Goal: Information Seeking & Learning: Learn about a topic

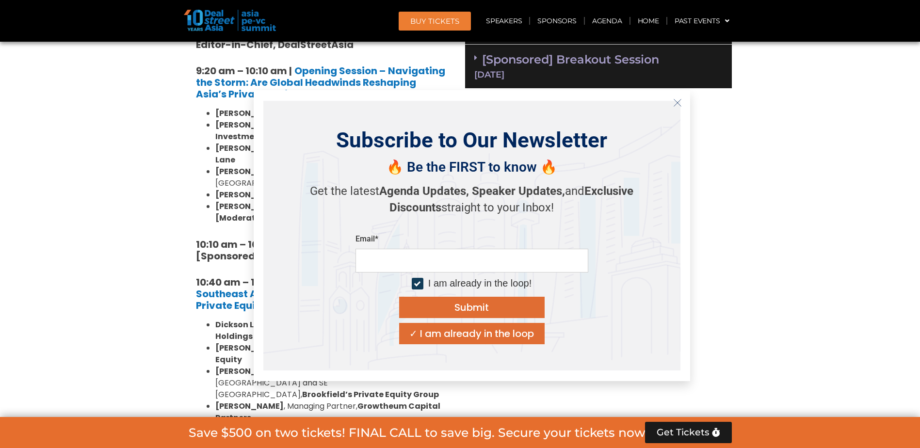
scroll to position [825, 0]
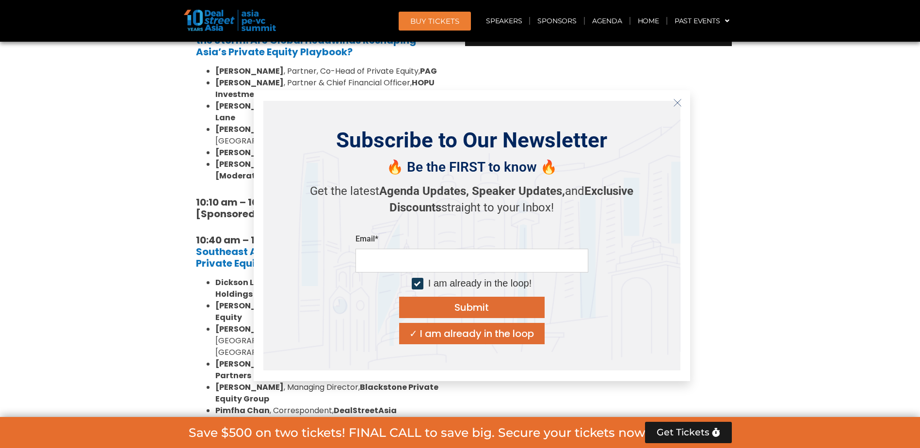
click at [678, 102] on line "Close" at bounding box center [677, 102] width 7 height 7
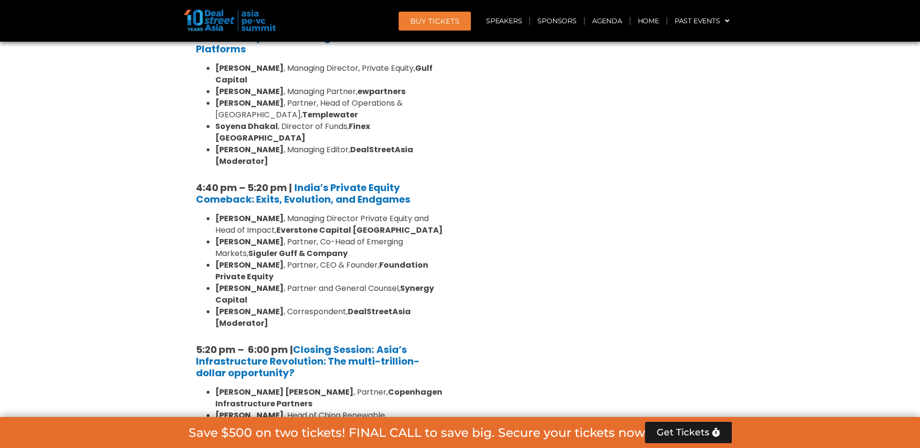
scroll to position [1844, 0]
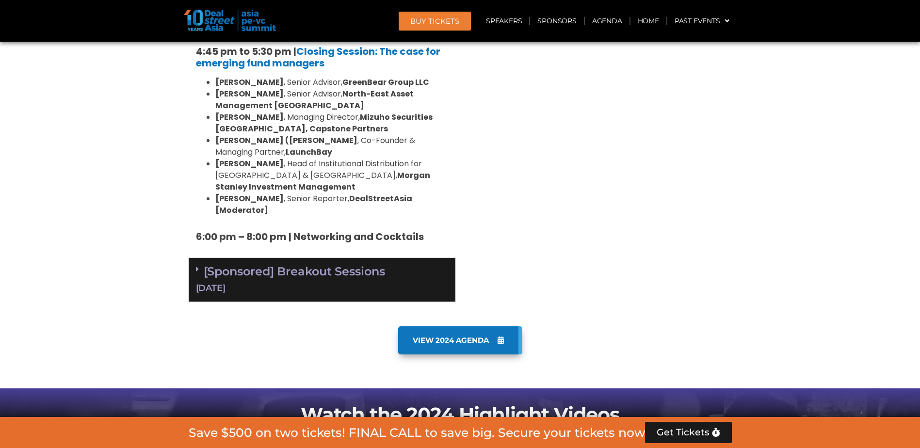
scroll to position [3008, 0]
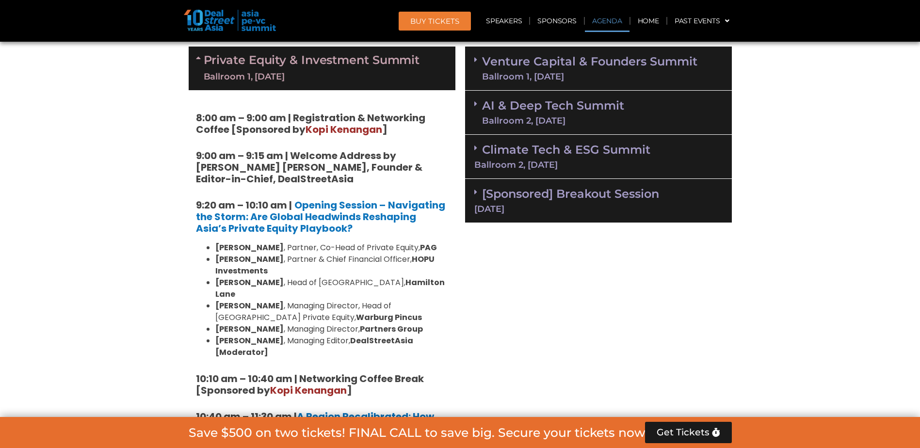
scroll to position [582, 0]
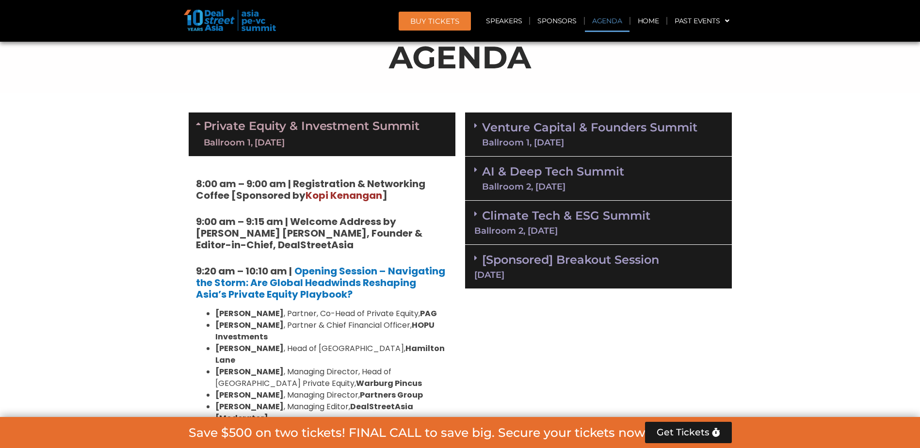
click at [599, 135] on link "Venture Capital & Founders​ Summit Ballroom 1, 11 Sept" at bounding box center [589, 134] width 215 height 25
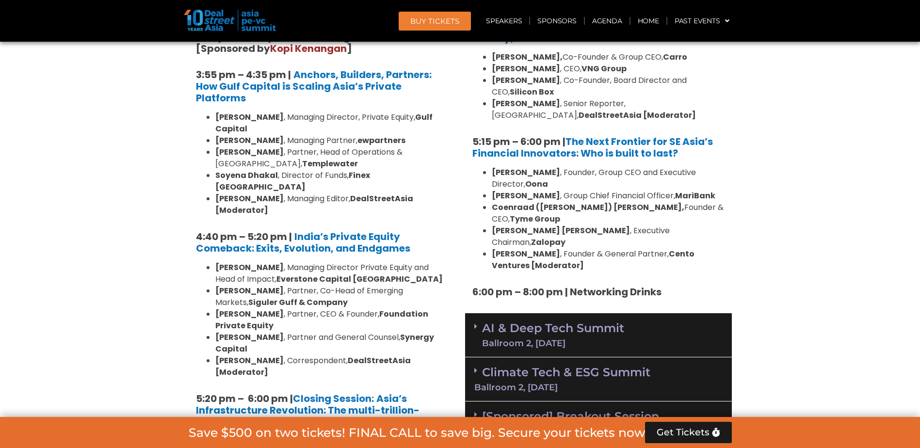
scroll to position [1795, 0]
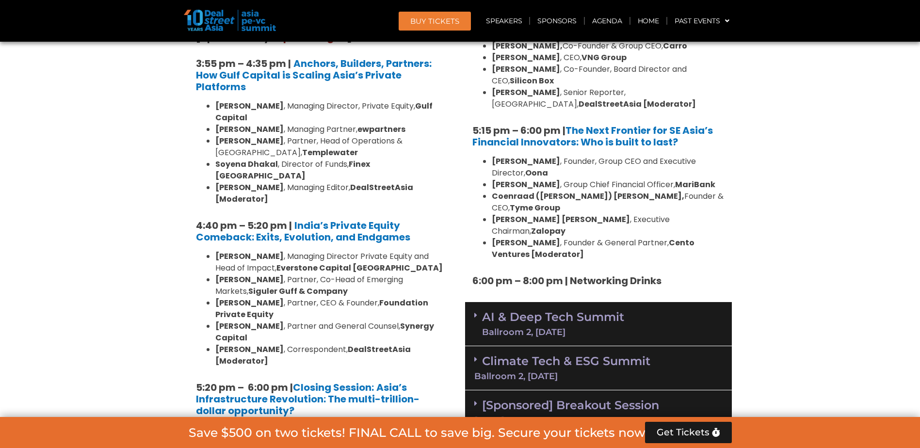
click at [561, 311] on link "AI & Deep Tech Summit Ballroom 2, 11 Sept" at bounding box center [553, 323] width 142 height 25
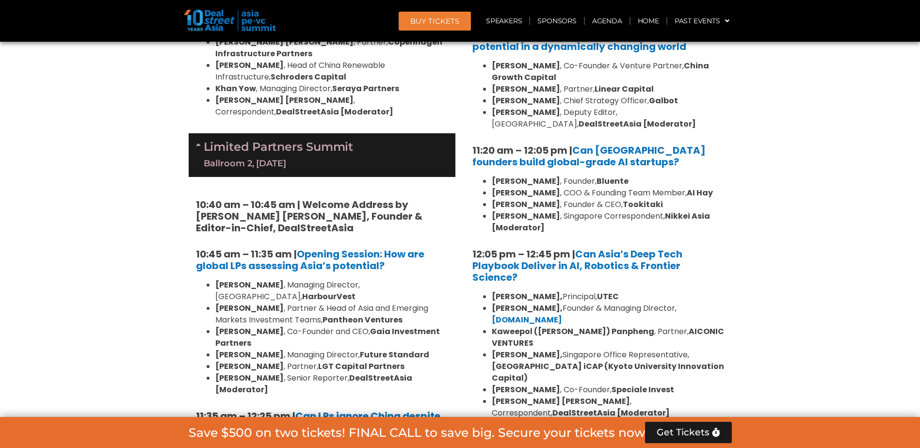
scroll to position [2329, 0]
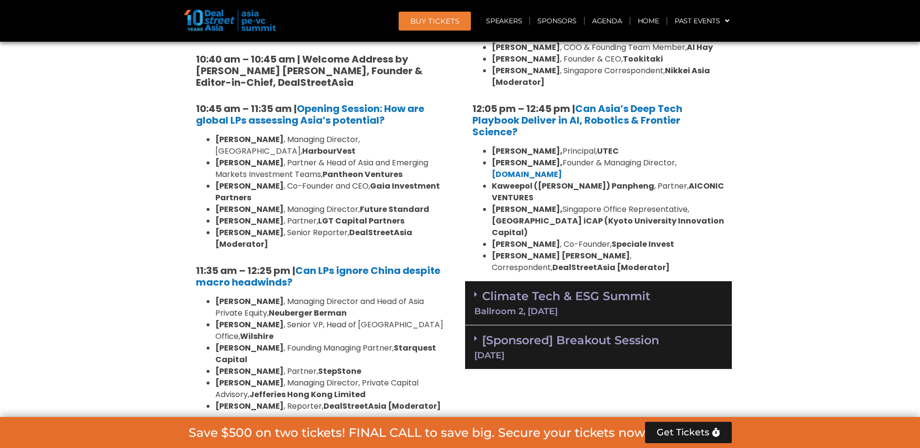
click at [556, 281] on div "Climate Tech & ESG Summit Ballroom 2, 11 Sept" at bounding box center [598, 303] width 267 height 44
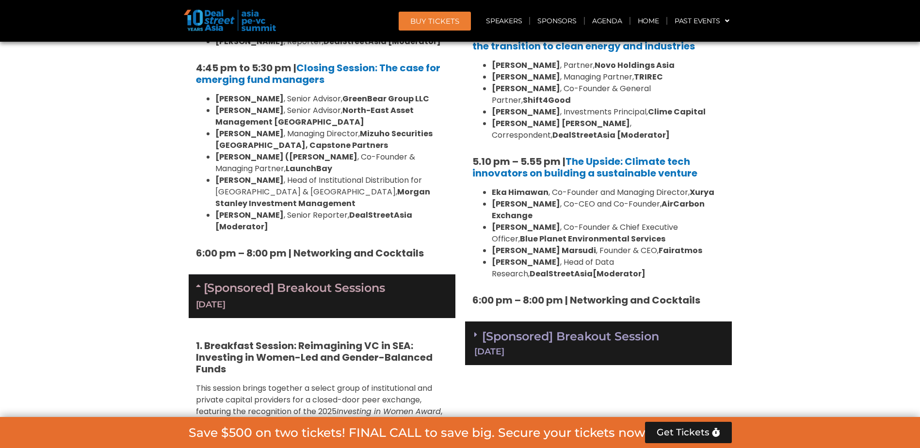
scroll to position [3202, 0]
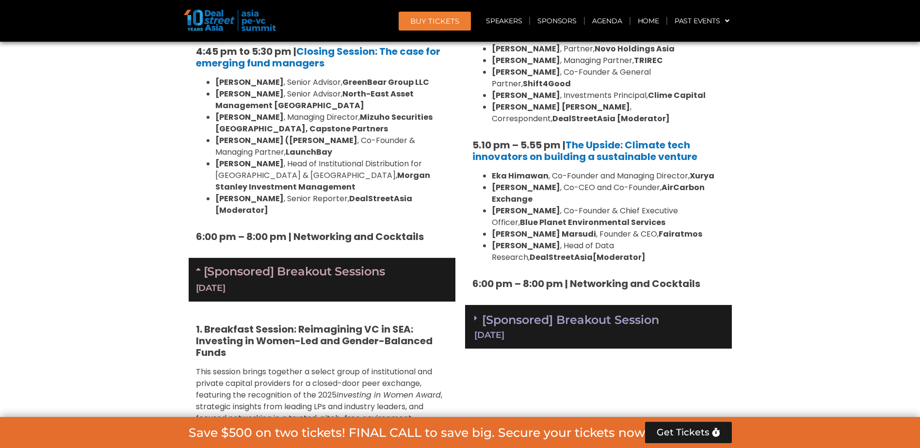
click at [572, 305] on div "[Sponsored] Breakout Session 11 Sept" at bounding box center [598, 327] width 267 height 44
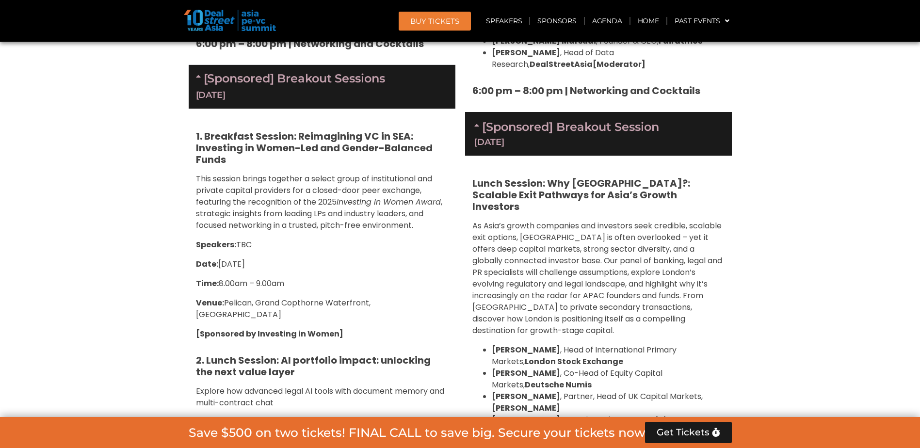
scroll to position [3396, 0]
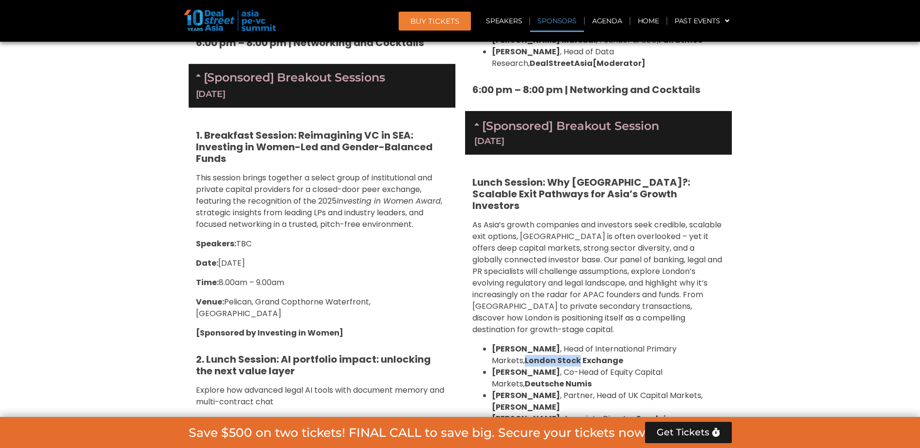
click at [569, 24] on link "Sponsors" at bounding box center [556, 21] width 53 height 22
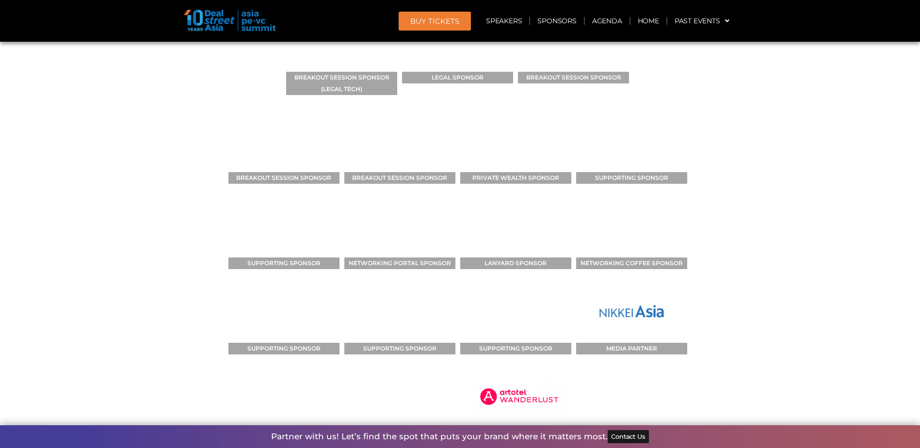
scroll to position [11079, 0]
